Goal: Navigation & Orientation: Understand site structure

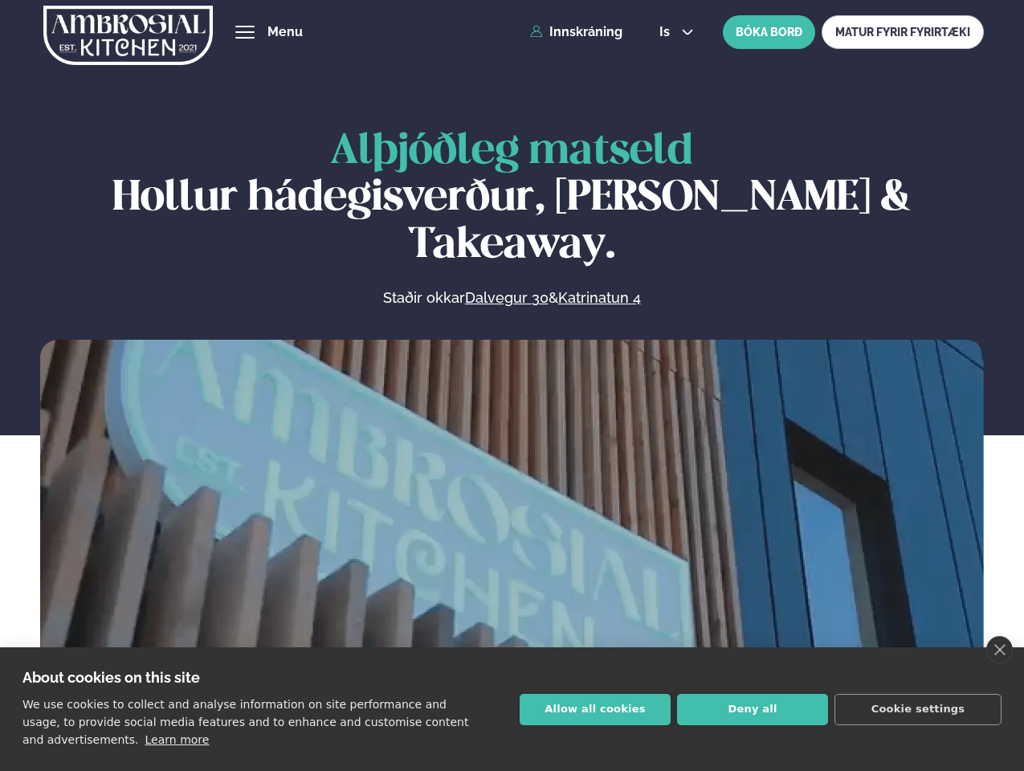
click at [999, 650] on link "close" at bounding box center [1000, 649] width 27 height 27
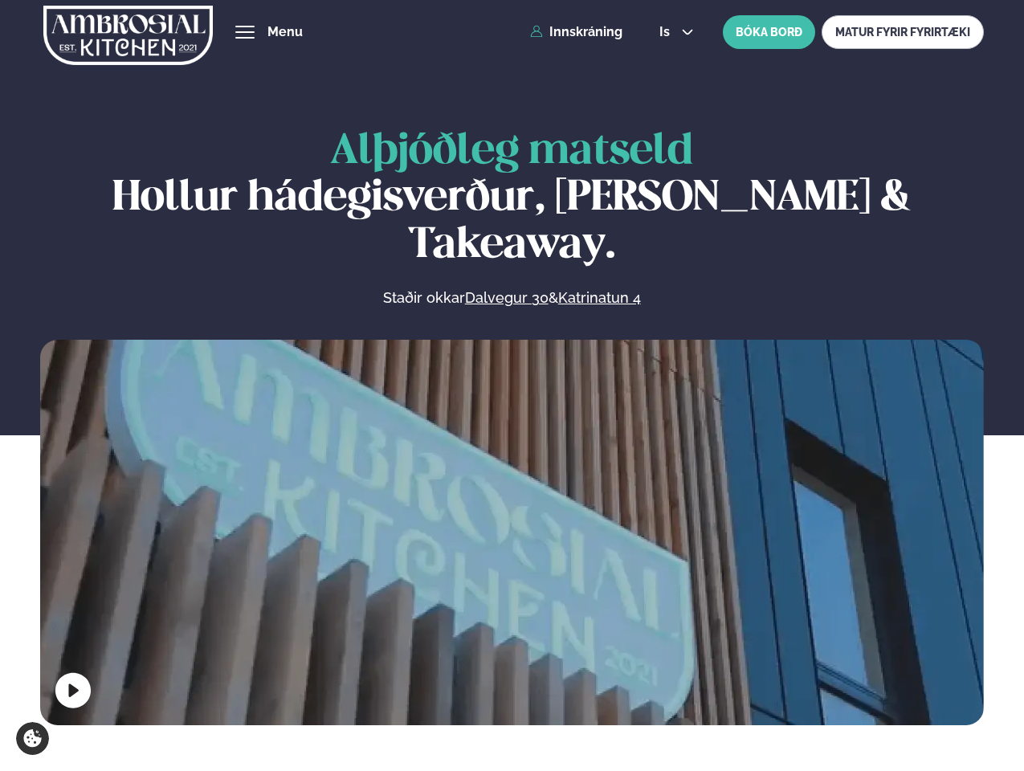
click at [245, 32] on span "hamburger" at bounding box center [245, 32] width 14 height 14
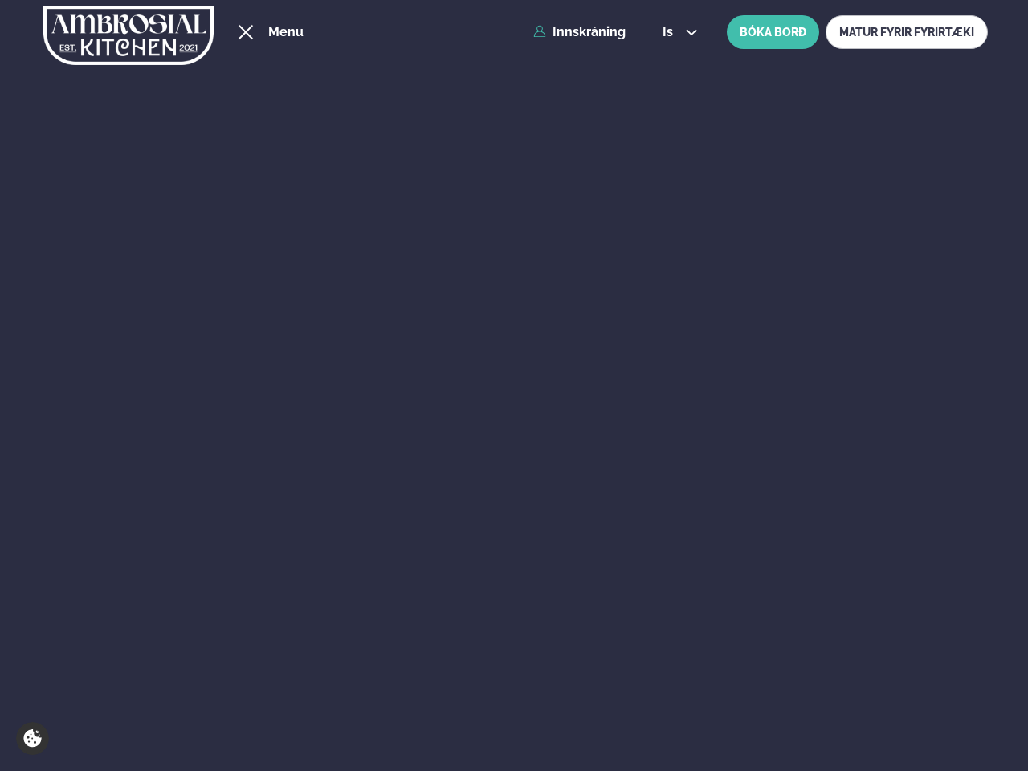
click at [675, 32] on span "is" at bounding box center [670, 32] width 15 height 13
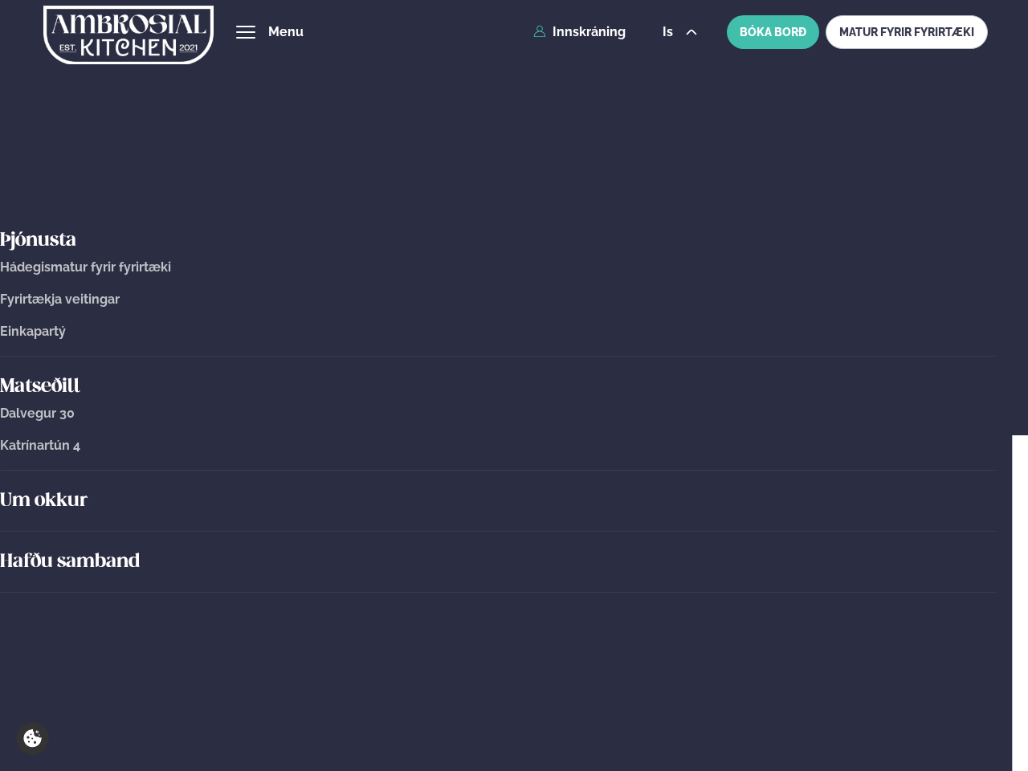
click at [512, 529] on video at bounding box center [513, 578] width 947 height 474
